Goal: Find specific page/section: Find specific page/section

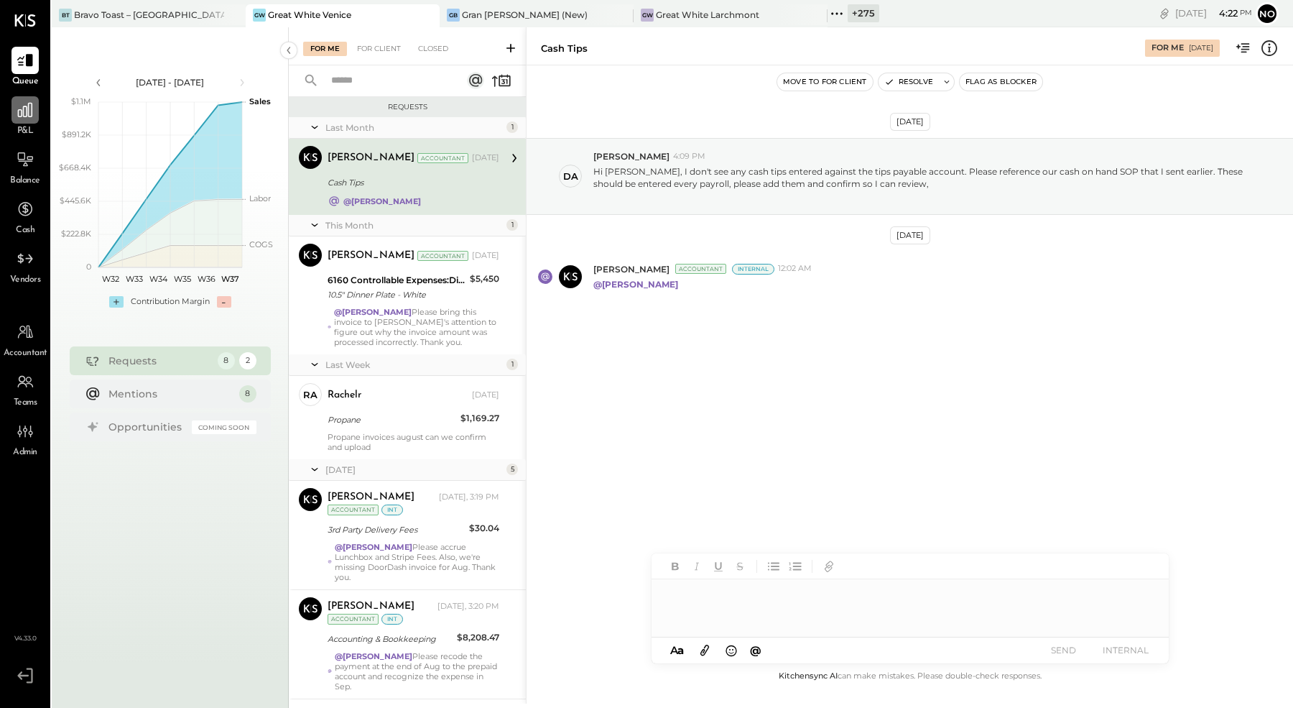
click at [20, 116] on icon at bounding box center [25, 110] width 19 height 19
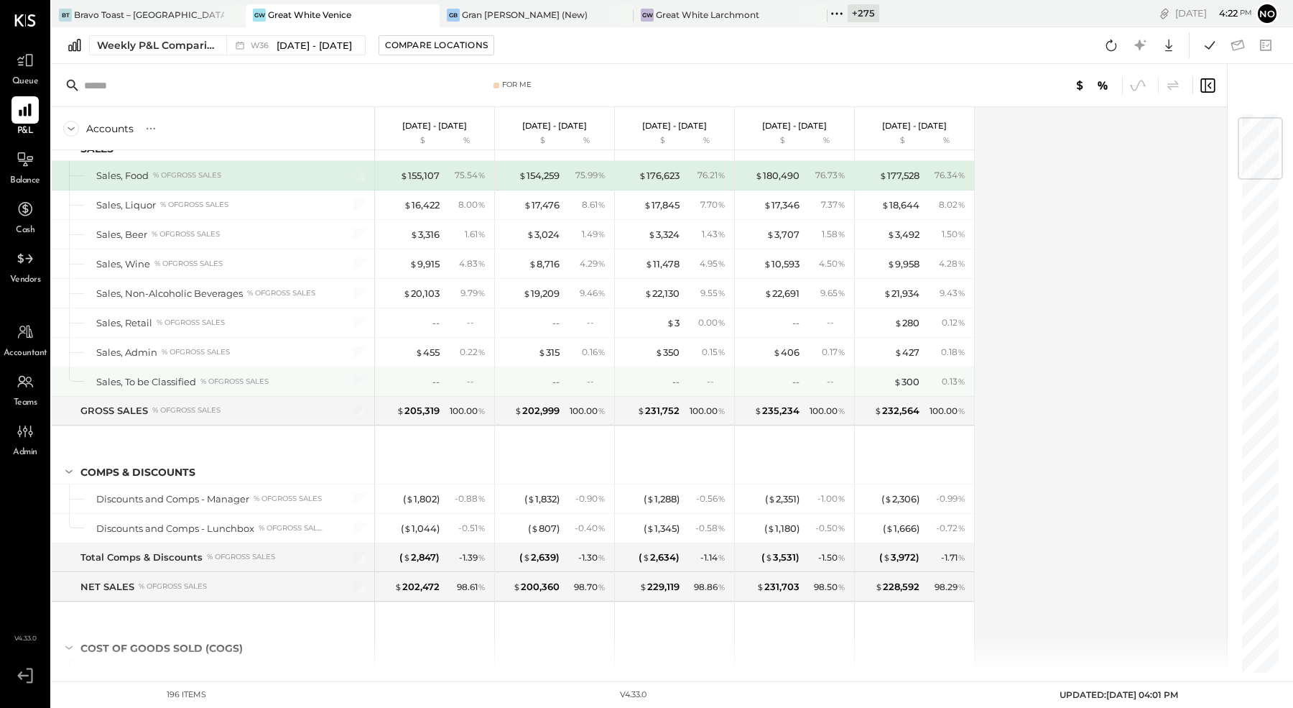
scroll to position [49, 0]
click at [25, 65] on icon at bounding box center [25, 60] width 19 height 19
